Goal: Information Seeking & Learning: Learn about a topic

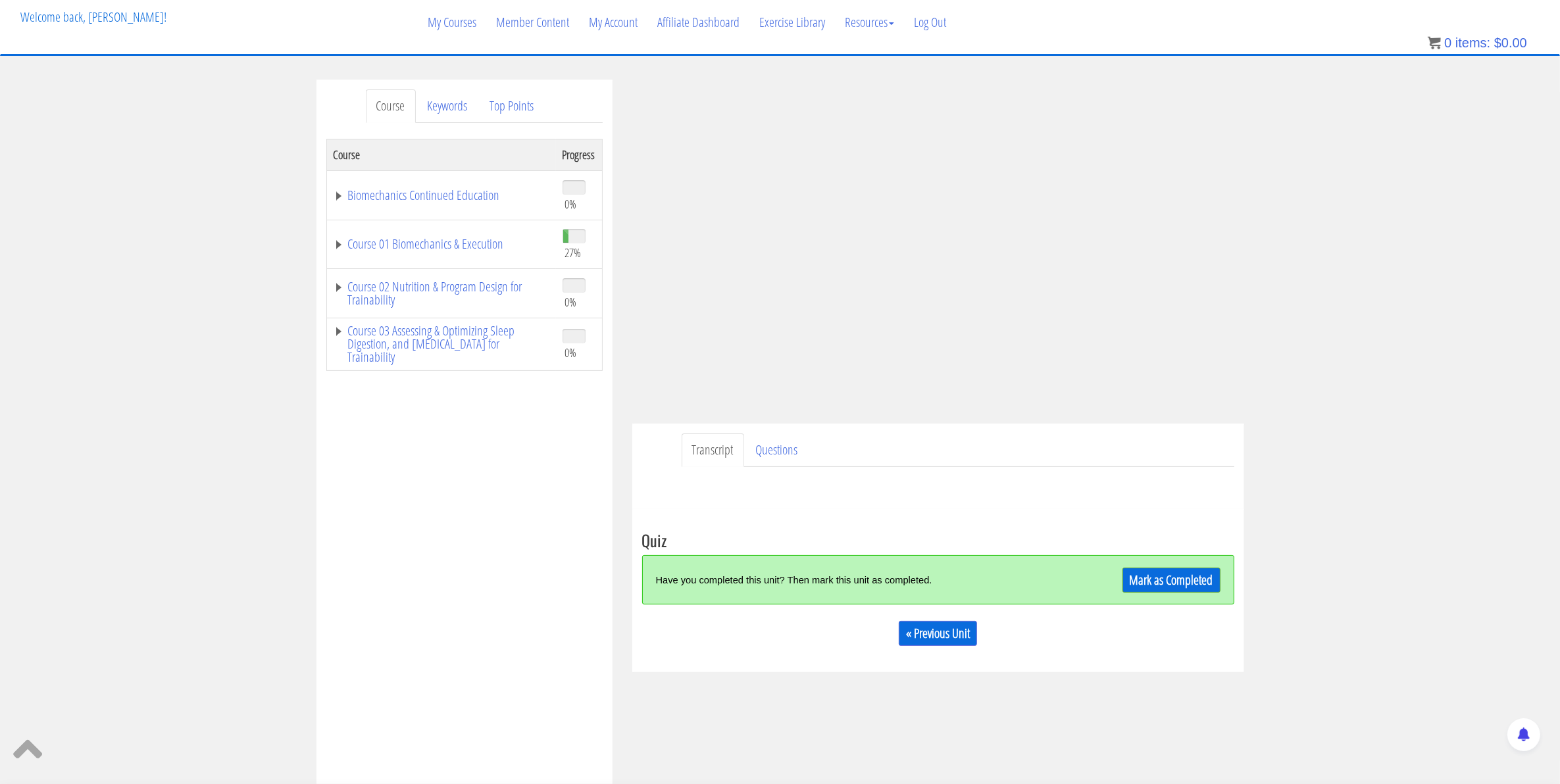
scroll to position [82, 0]
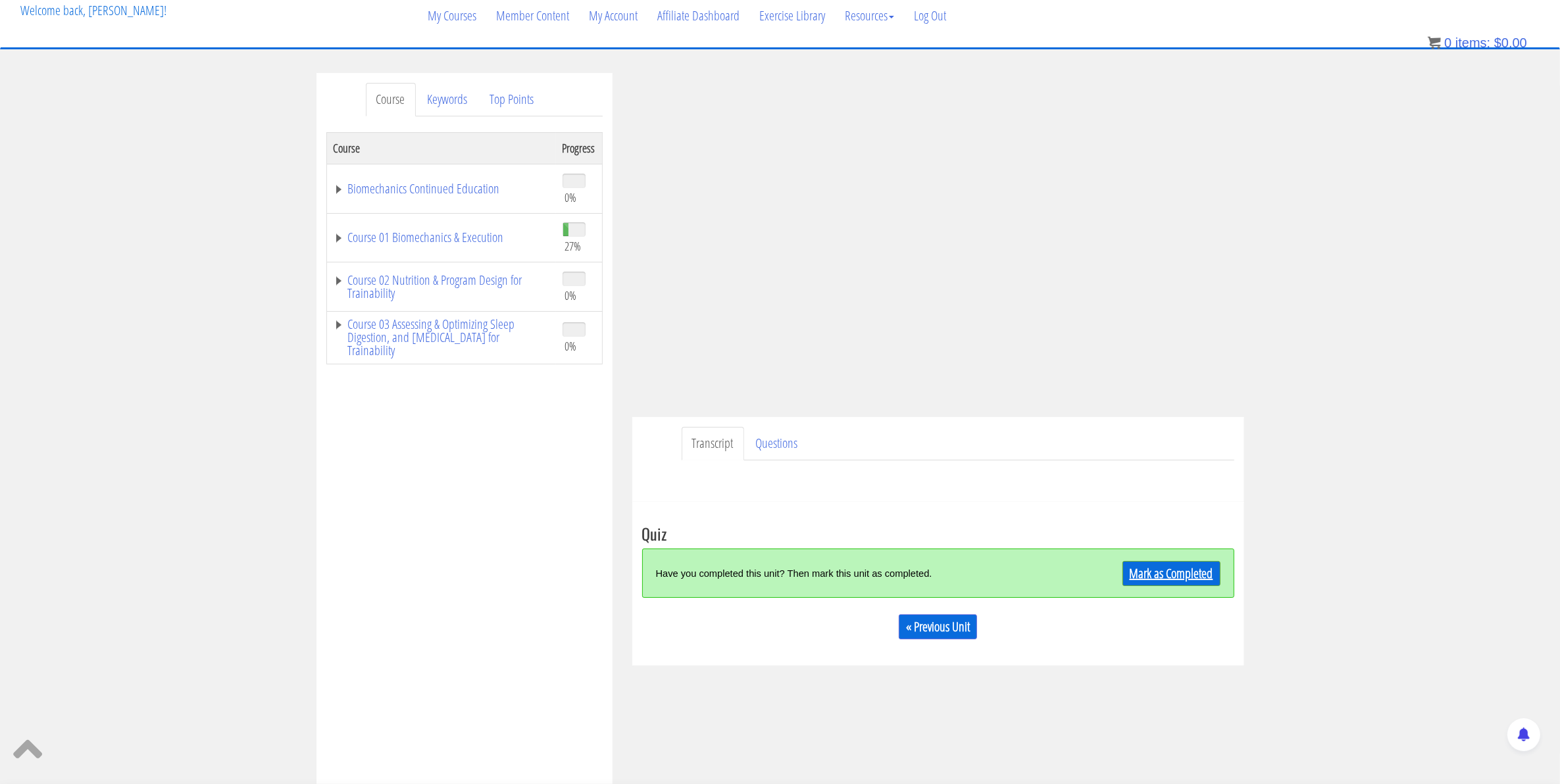
click at [1139, 580] on link "Mark as Completed" at bounding box center [1172, 574] width 98 height 25
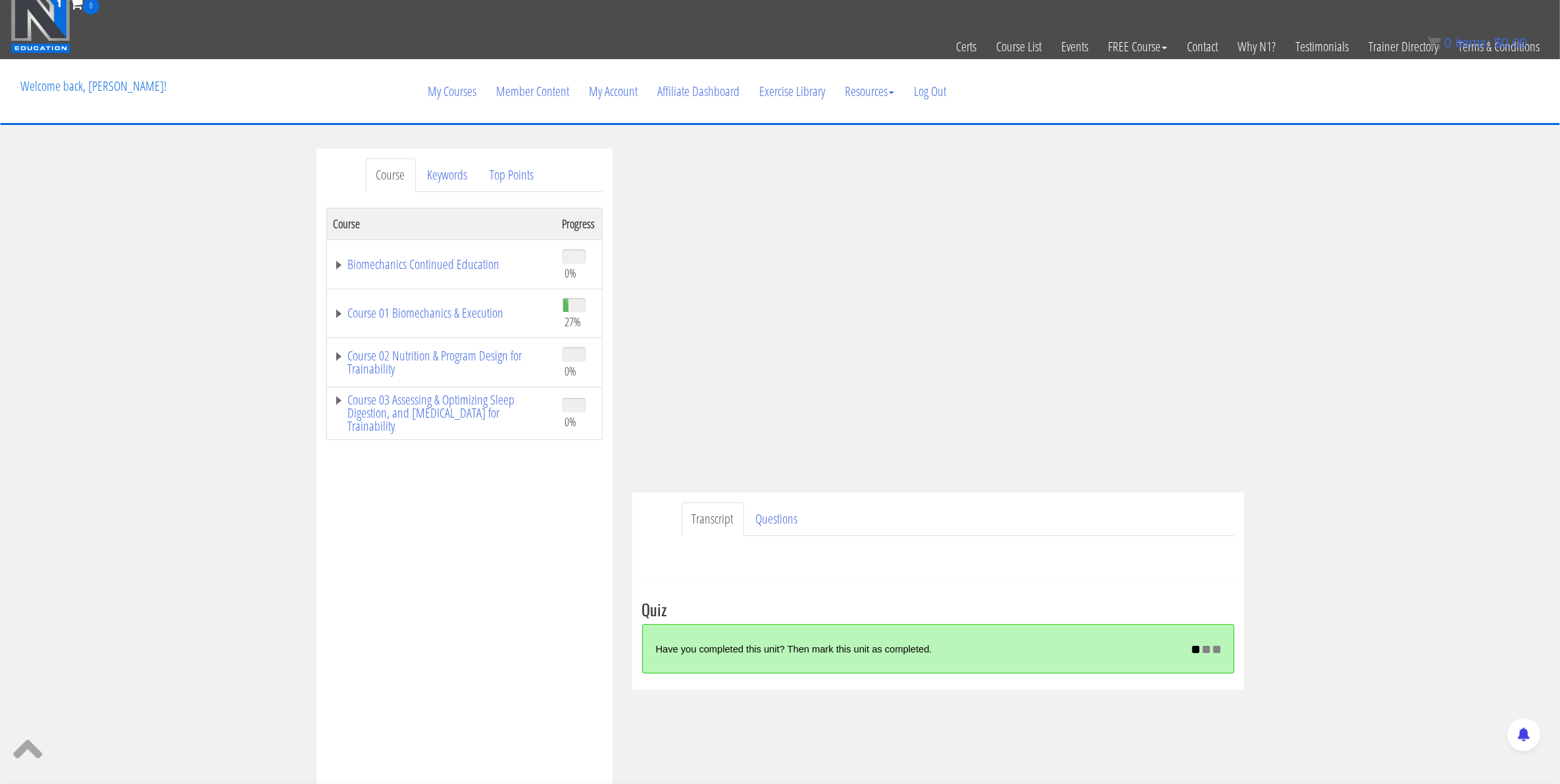
scroll to position [0, 0]
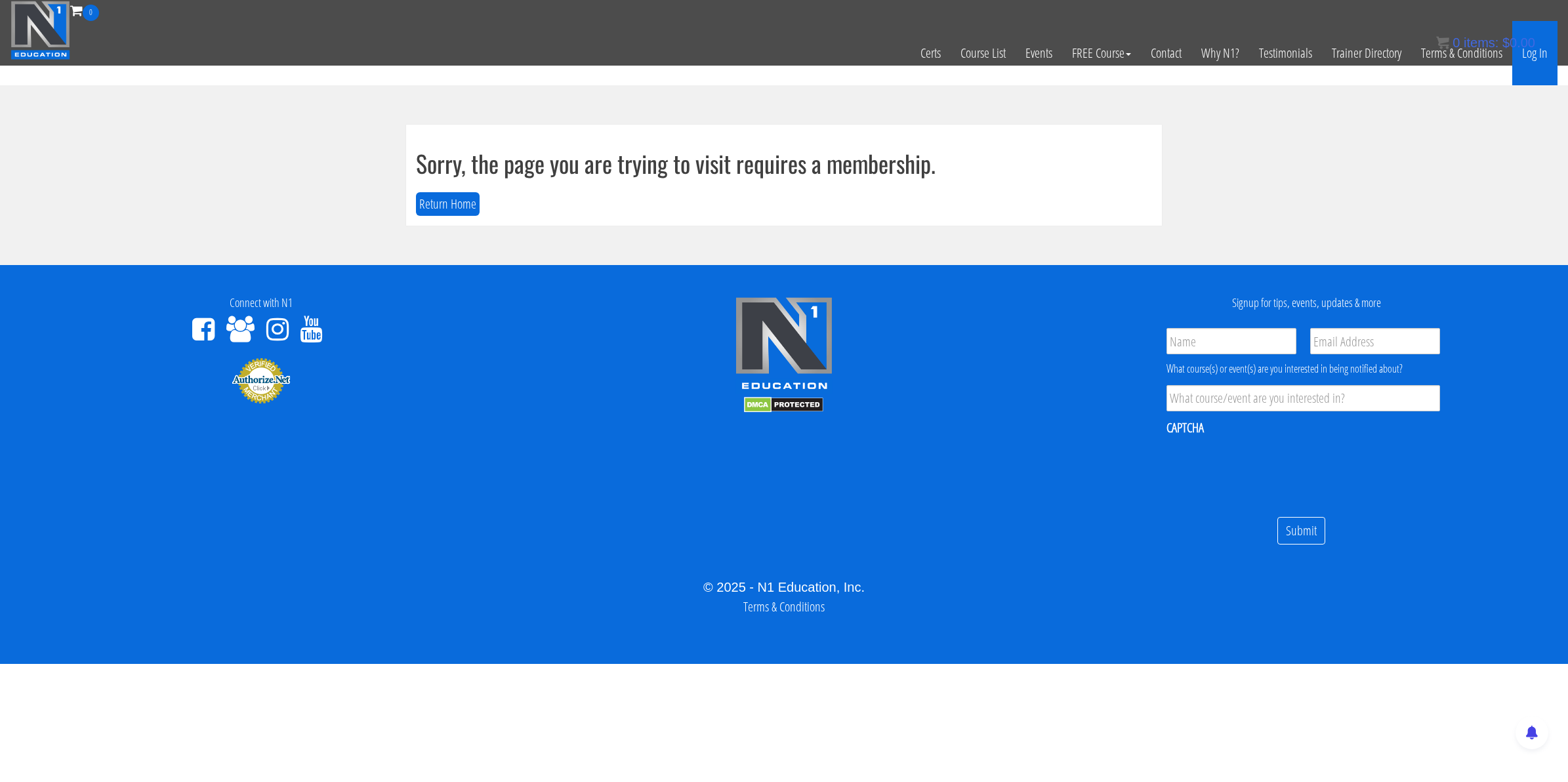
click at [1527, 56] on link "Log In" at bounding box center [1535, 53] width 45 height 64
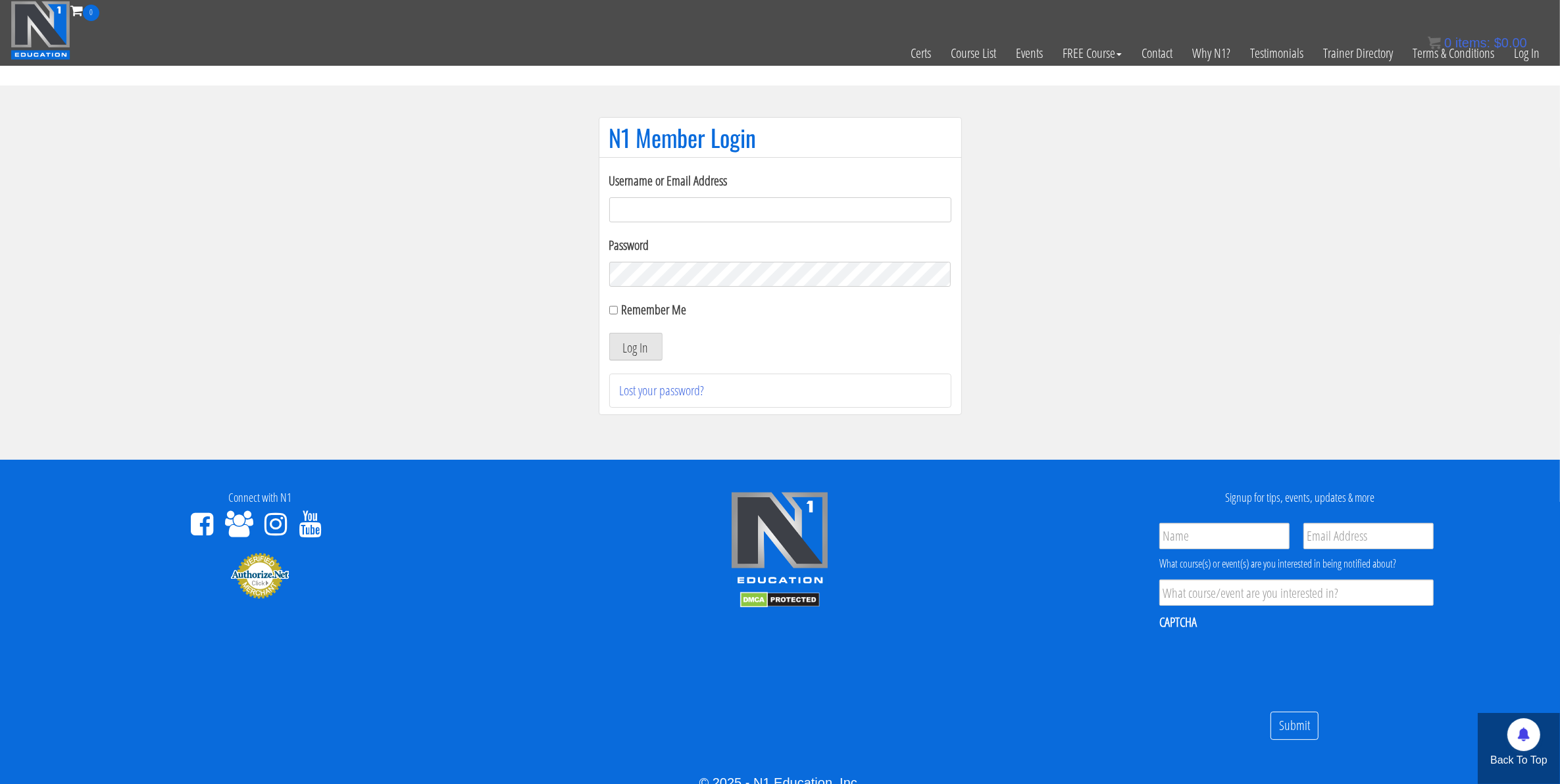
type input "[EMAIL_ADDRESS][DOMAIN_NAME]"
click at [610, 313] on input "Remember Me" at bounding box center [614, 311] width 9 height 9
checkbox input "true"
click at [635, 357] on button "Log In" at bounding box center [636, 347] width 53 height 28
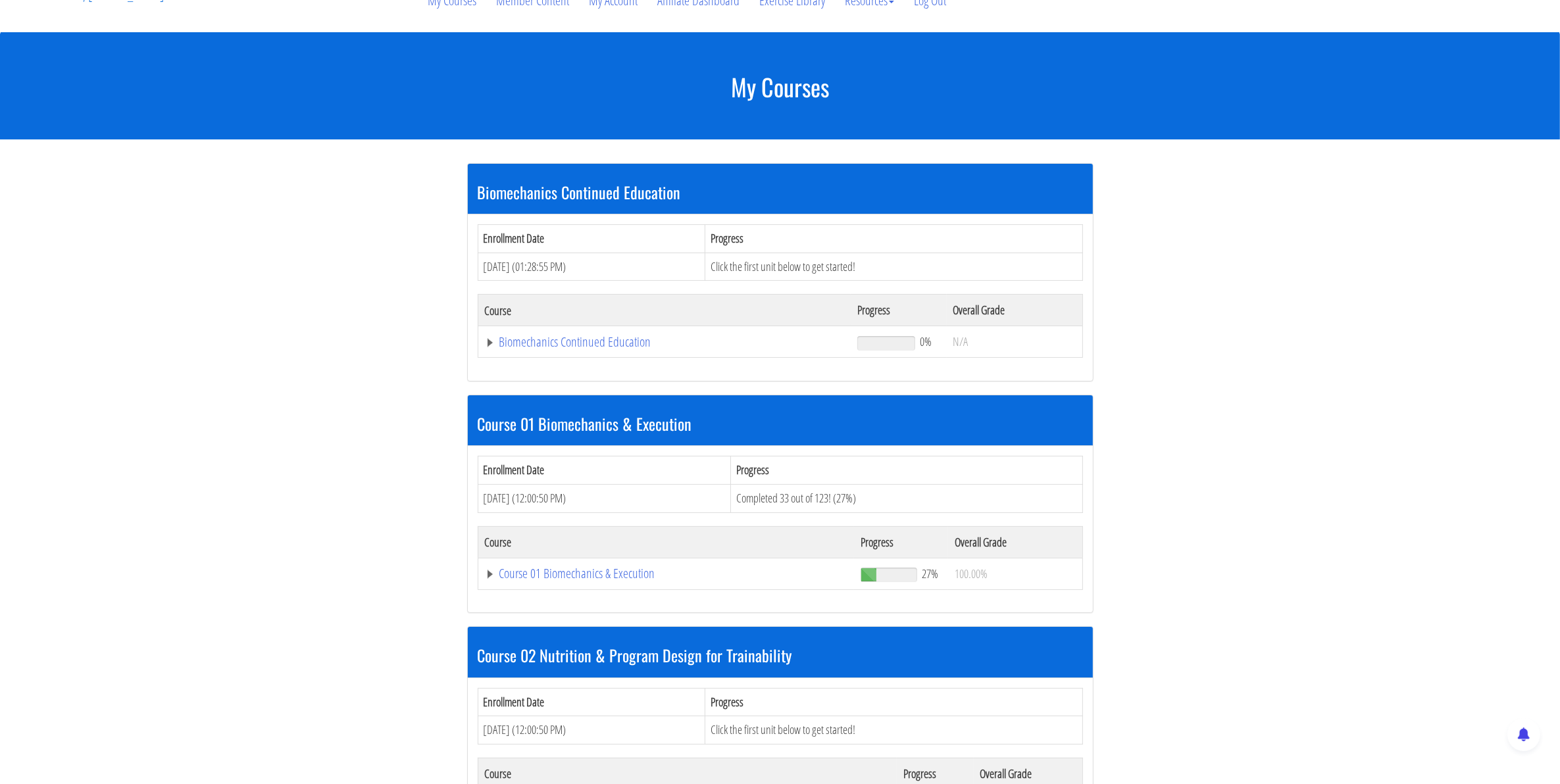
scroll to position [165, 0]
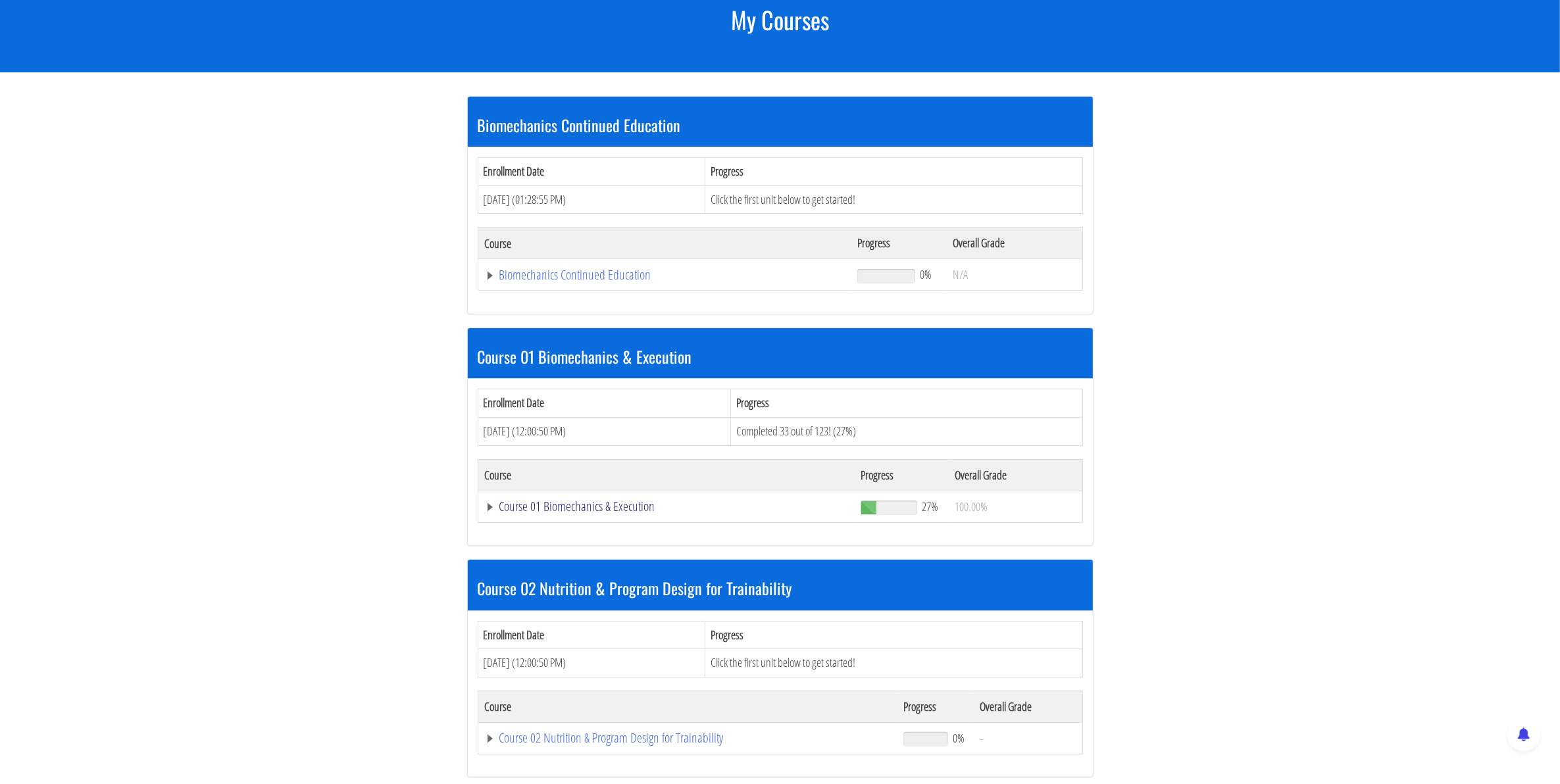
click at [577, 281] on link "Course 01 Biomechanics & Execution" at bounding box center [665, 275] width 360 height 13
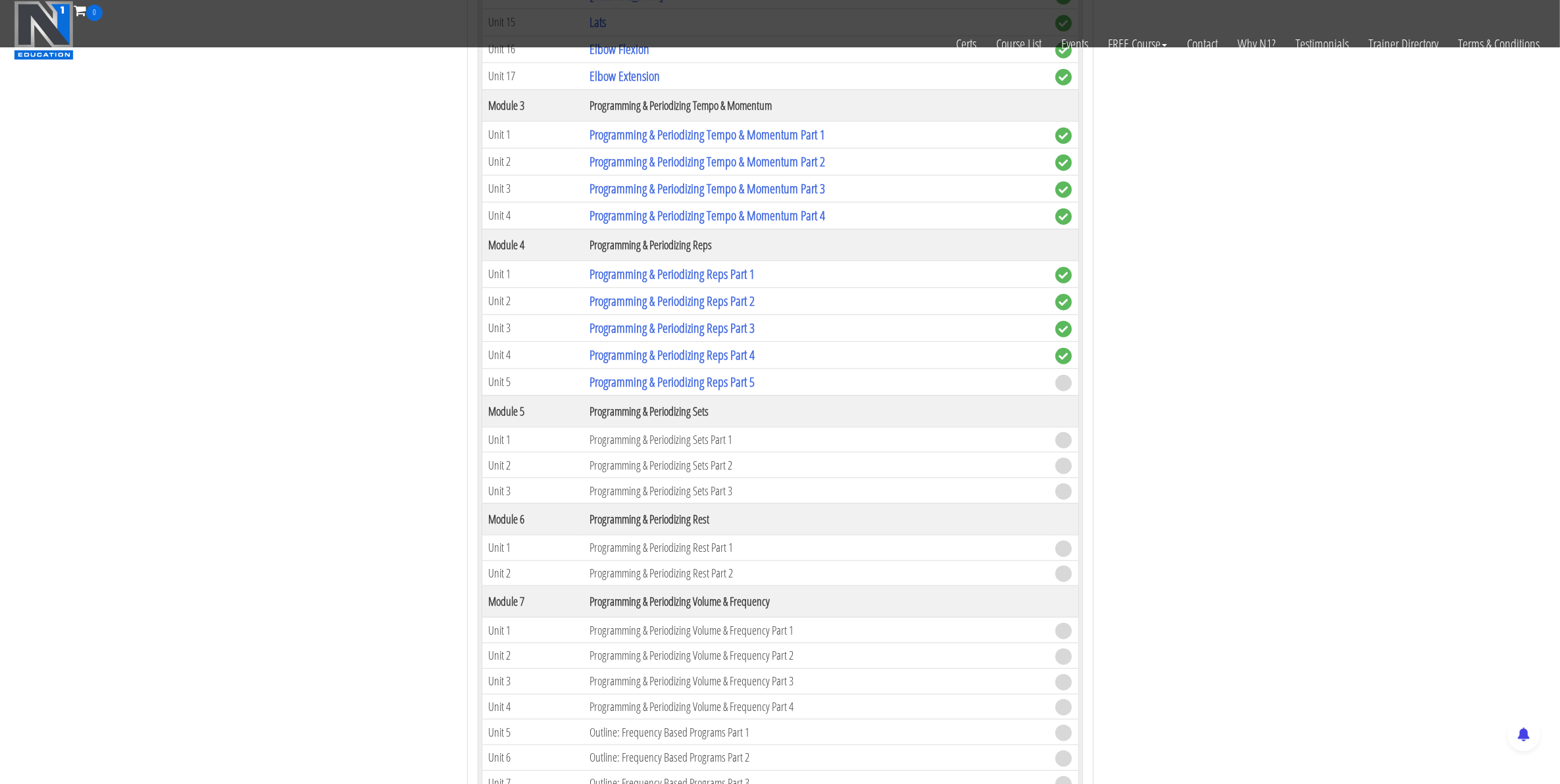
scroll to position [1316, 0]
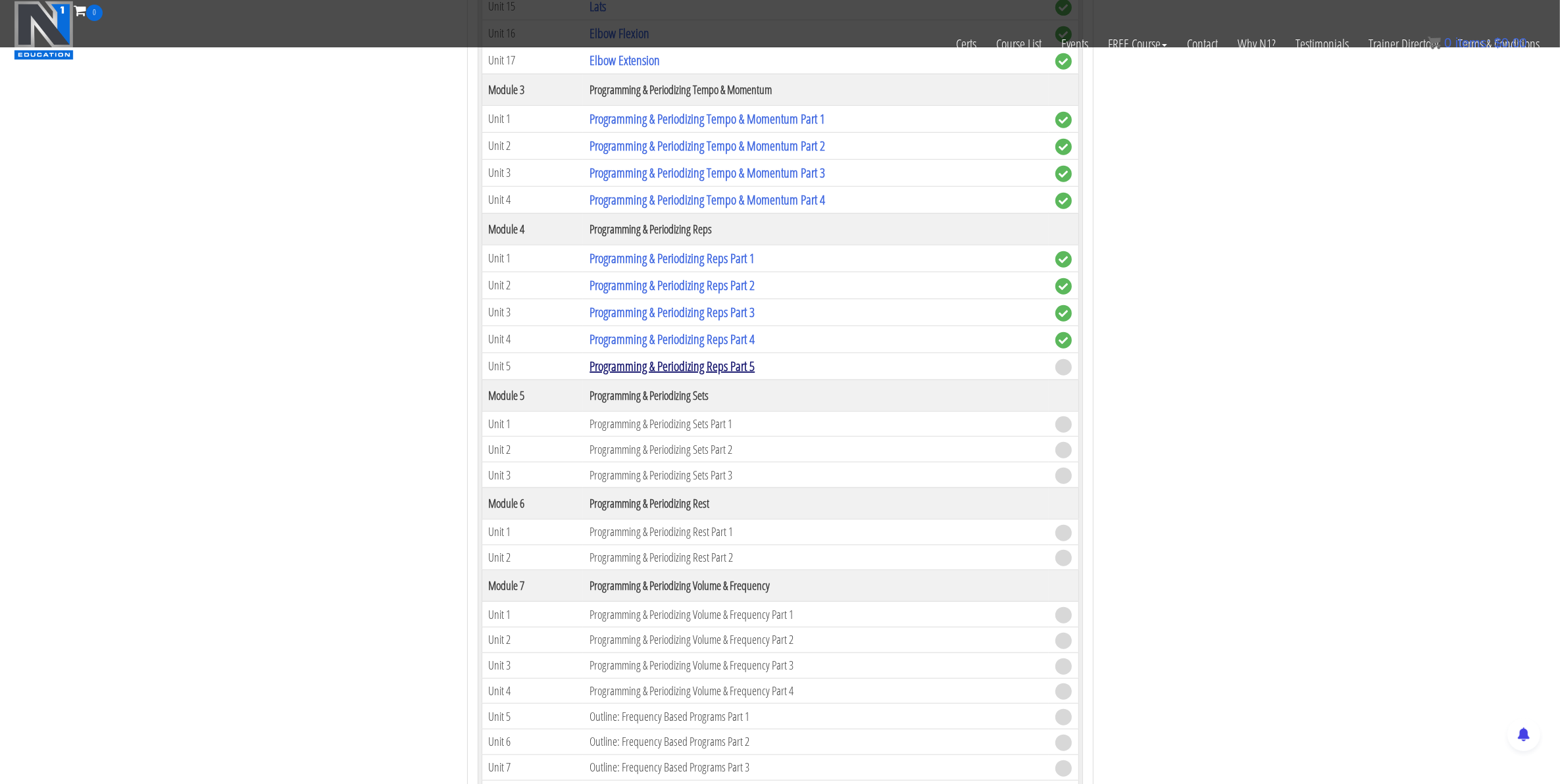
click at [685, 375] on link "Programming & Periodizing Reps Part 5" at bounding box center [672, 366] width 165 height 18
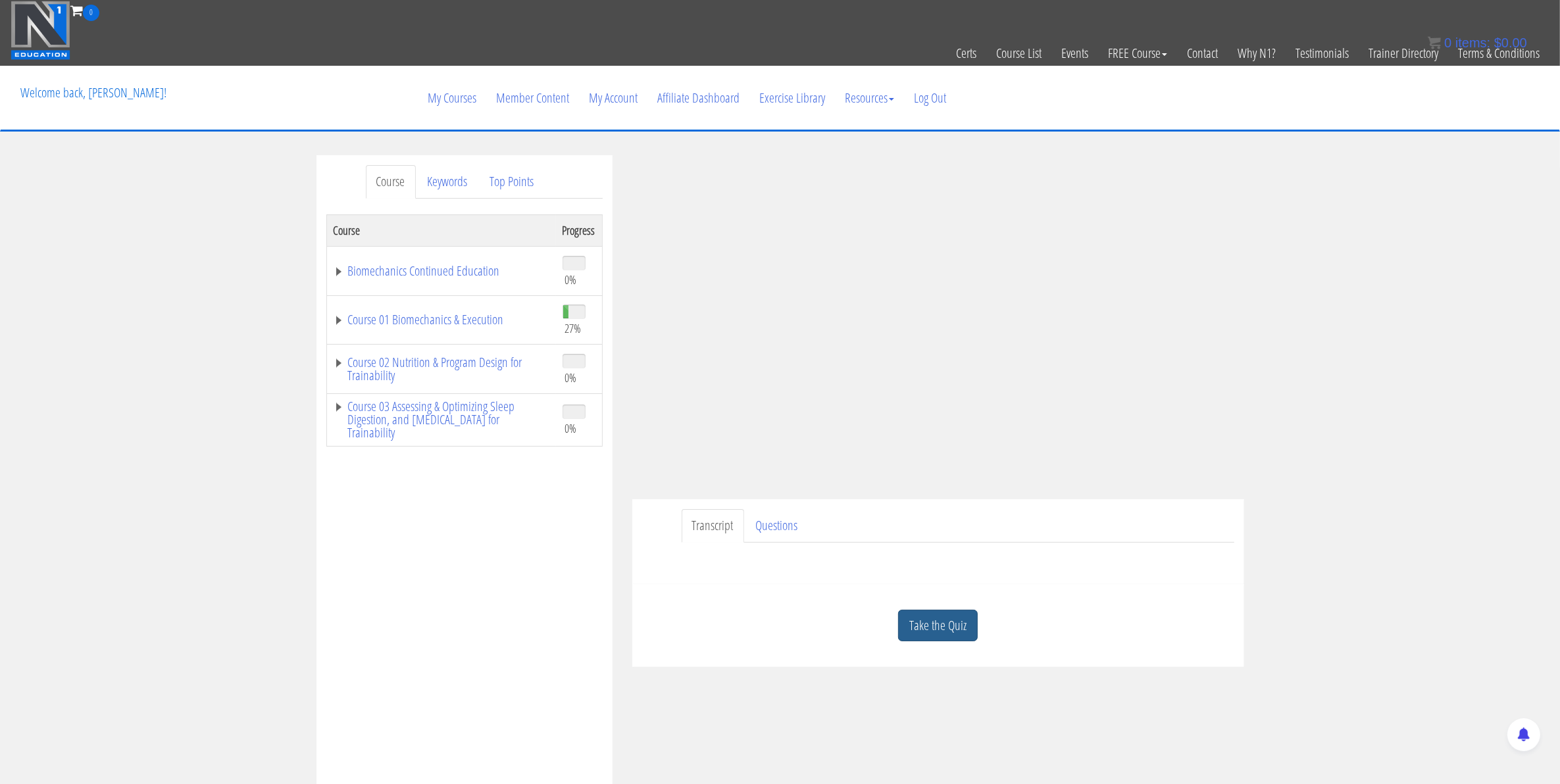
click at [945, 632] on link "Take the Quiz" at bounding box center [938, 626] width 80 height 32
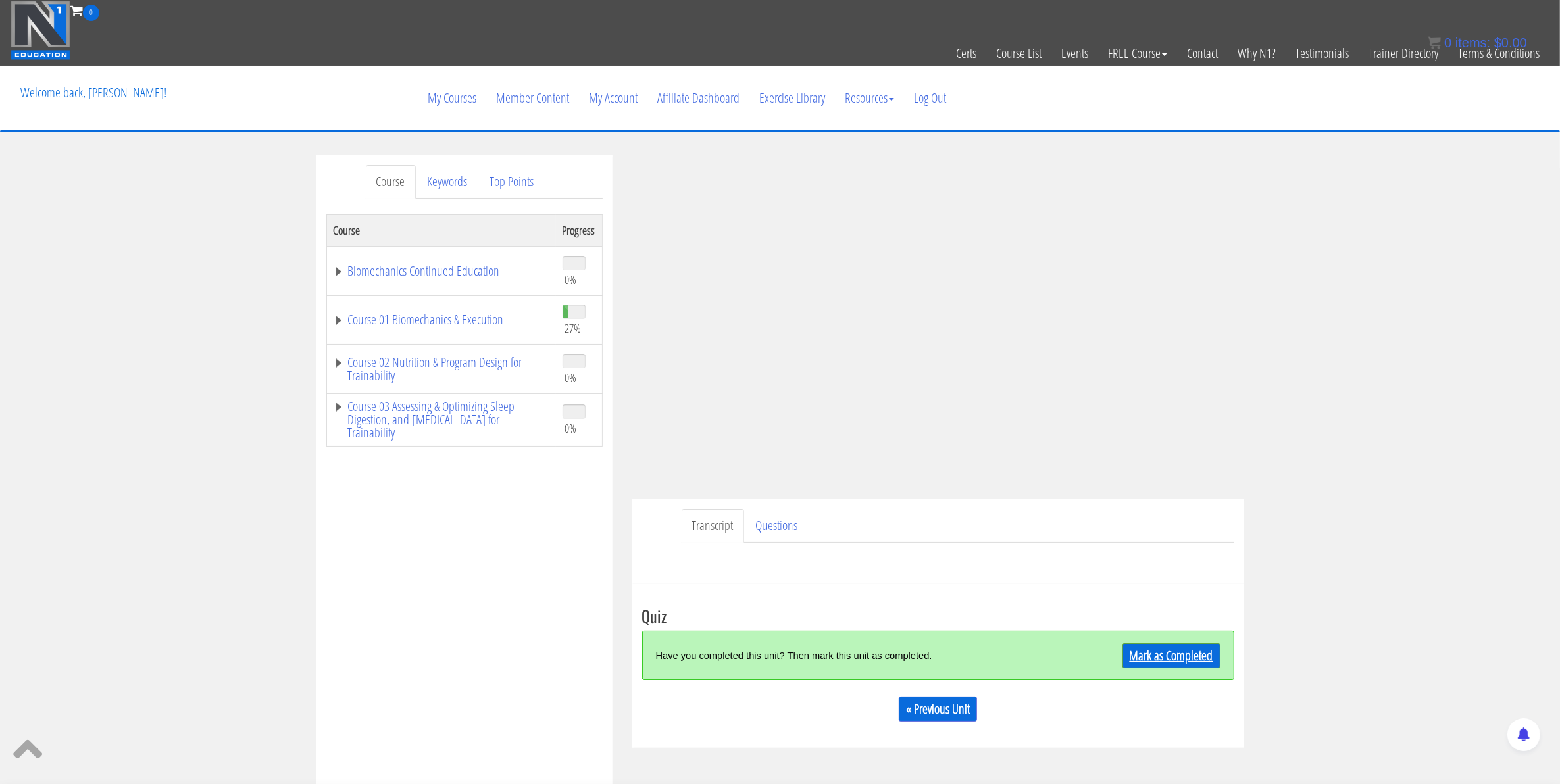
click at [1130, 658] on link "Mark as Completed" at bounding box center [1172, 656] width 98 height 25
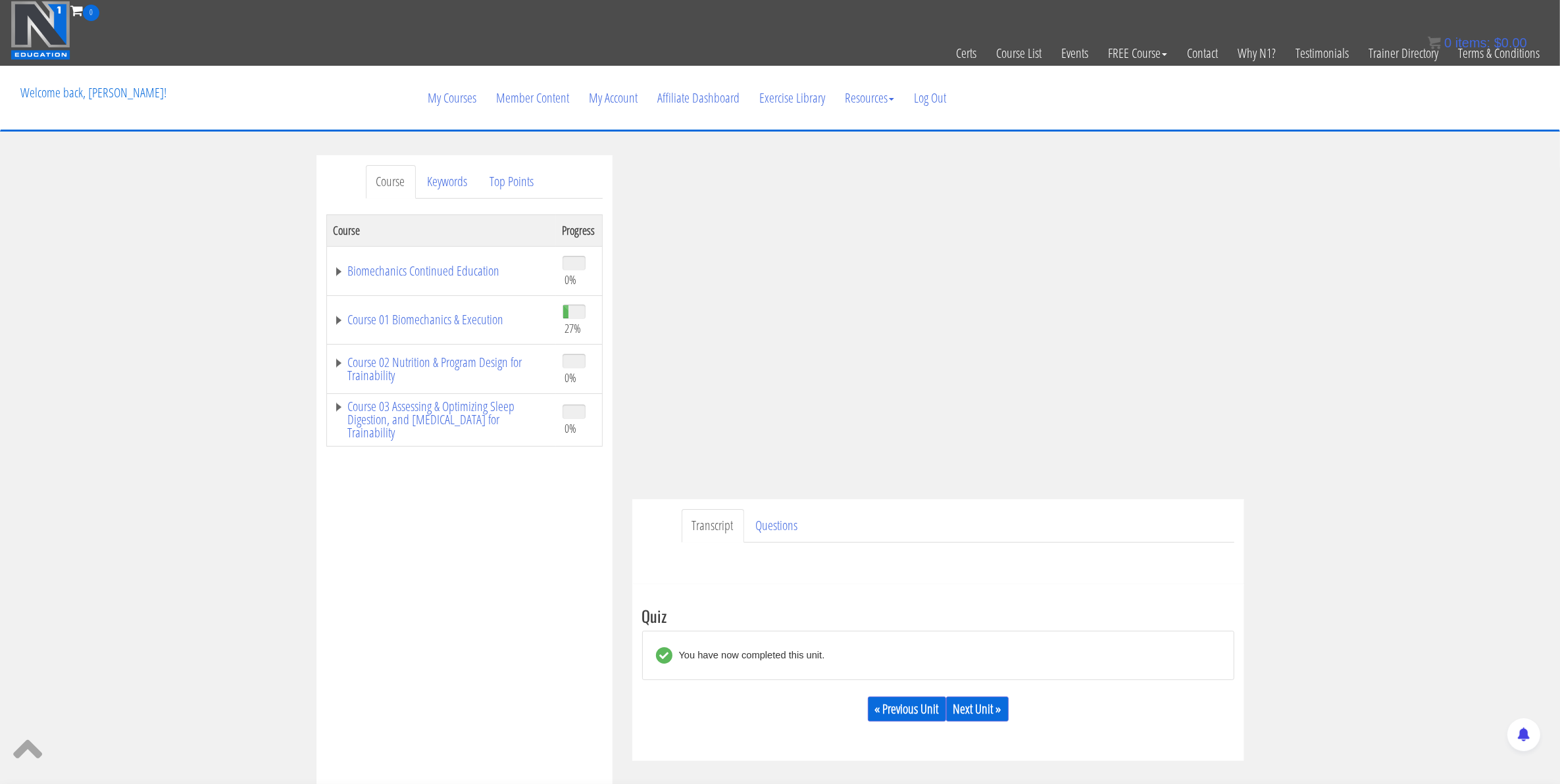
click at [222, 353] on div "Course Keywords Top Points Course Progress Biomechanics Continued Education 0% …" at bounding box center [780, 527] width 1560 height 744
click at [994, 706] on link "Next Unit »" at bounding box center [977, 709] width 62 height 25
